Goal: Information Seeking & Learning: Learn about a topic

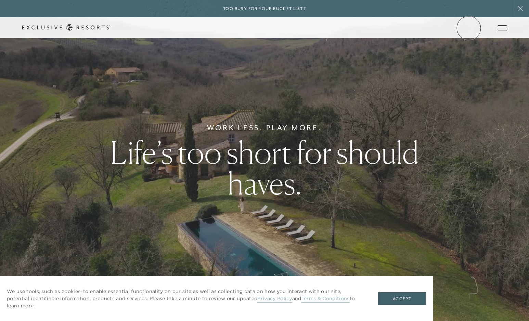
click at [0, 0] on link "Member Login" at bounding box center [0, 0] width 0 height 0
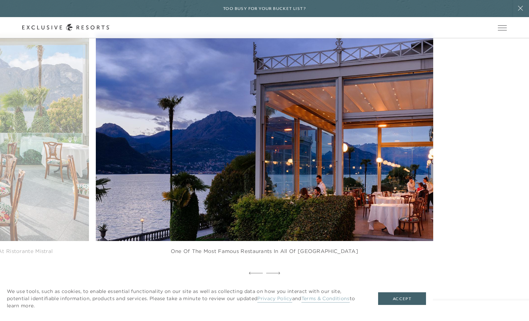
scroll to position [961, 0]
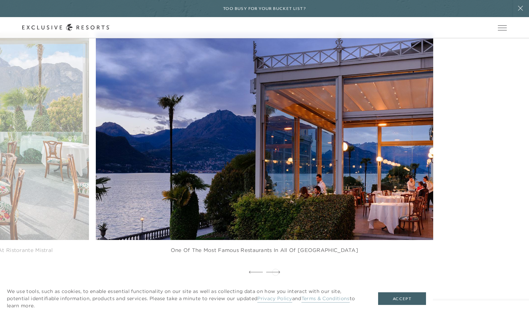
click at [276, 272] on icon at bounding box center [273, 272] width 14 height 2
click at [260, 271] on icon at bounding box center [256, 272] width 14 height 3
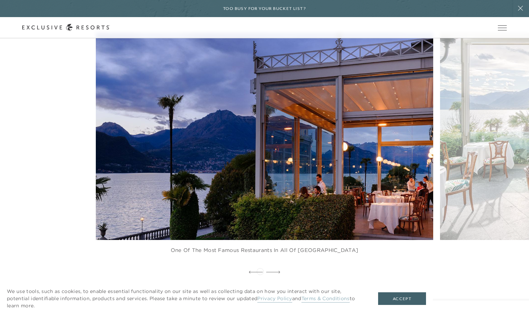
click at [260, 271] on icon at bounding box center [256, 272] width 14 height 3
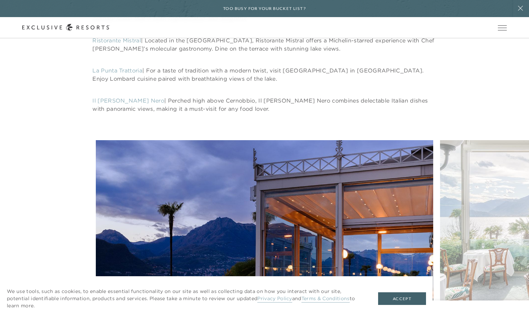
scroll to position [852, 0]
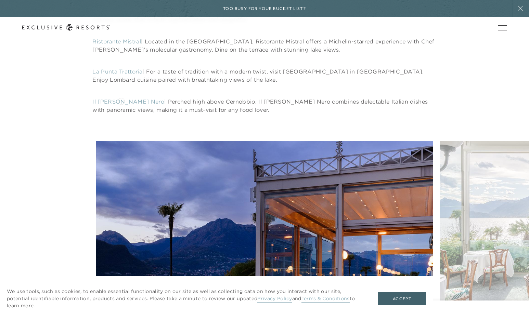
click at [121, 100] on link "Il [PERSON_NAME] Nero" at bounding box center [128, 101] width 72 height 7
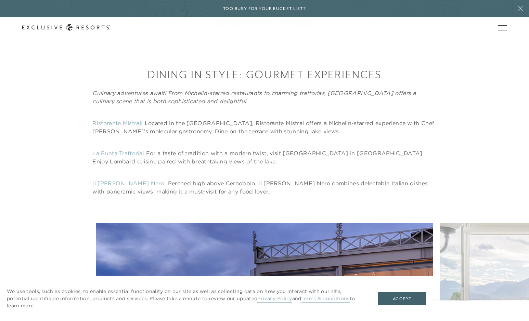
scroll to position [769, 0]
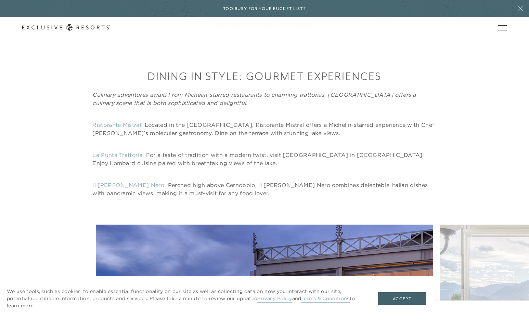
click at [132, 123] on link "Ristorante Mistral" at bounding box center [116, 125] width 49 height 7
click at [133, 155] on link "La Punta Trattoria" at bounding box center [117, 155] width 50 height 7
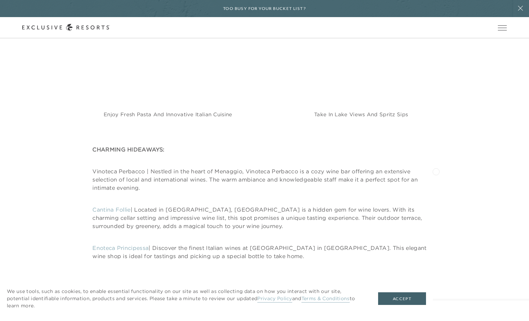
scroll to position [2378, 0]
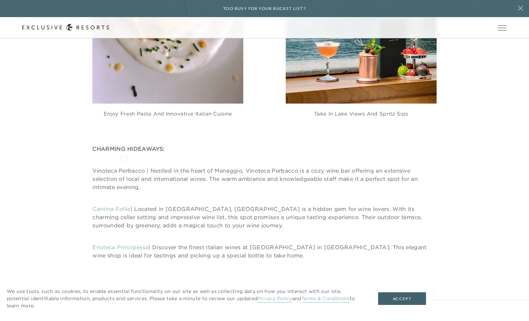
click at [124, 206] on link "Cantina Follie" at bounding box center [111, 209] width 38 height 7
click at [140, 244] on link "Enoteca Principessa" at bounding box center [120, 247] width 56 height 7
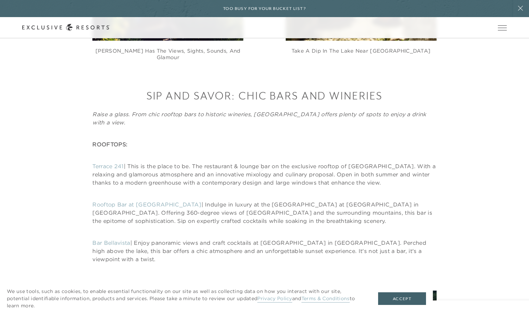
scroll to position [1991, 0]
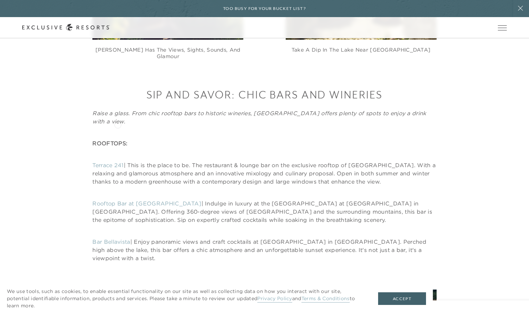
click at [118, 162] on link "Terrace 241" at bounding box center [107, 165] width 31 height 7
click at [148, 200] on link "Rooftop Bar at [GEOGRAPHIC_DATA]" at bounding box center [146, 203] width 109 height 7
